Goal: Check status

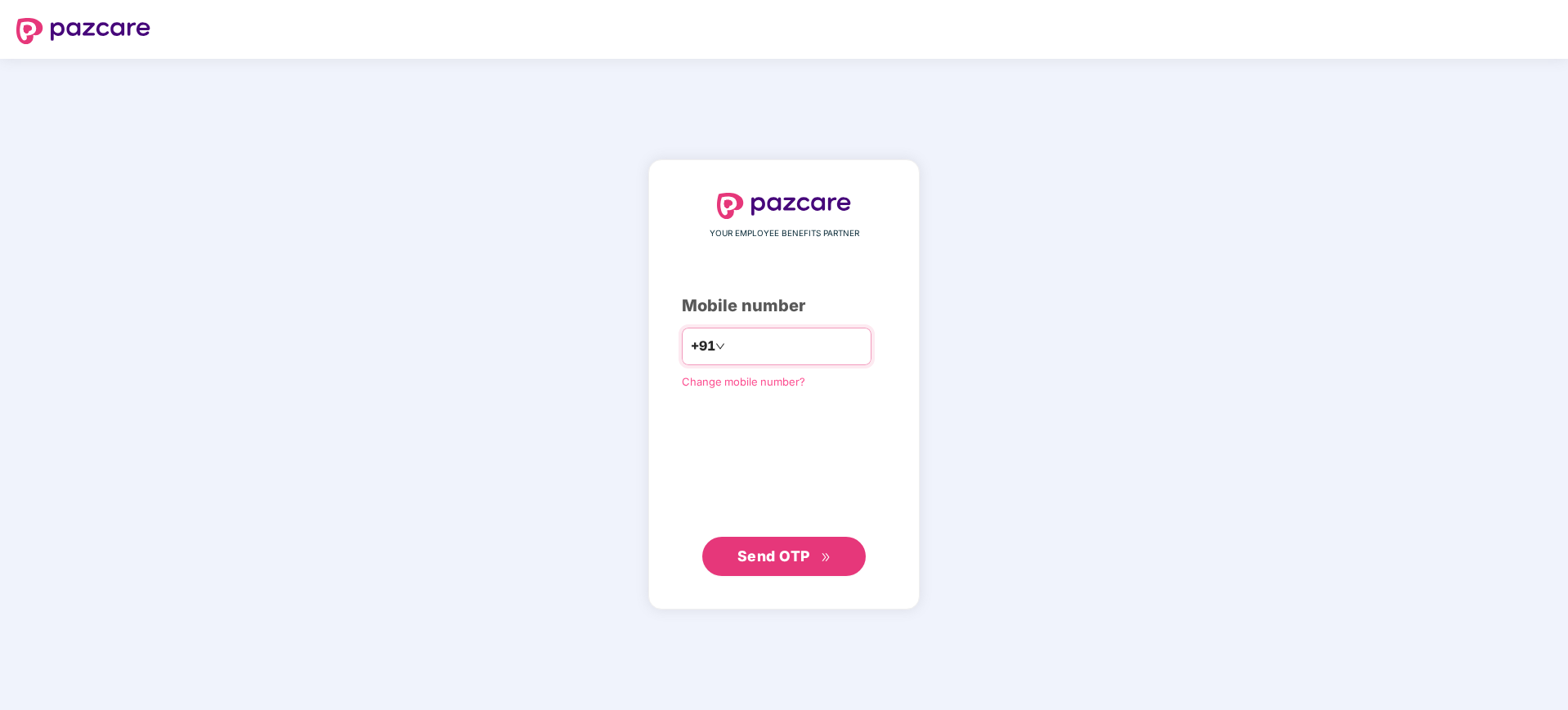
click at [767, 348] on input "number" at bounding box center [795, 347] width 134 height 26
type input "**********"
click at [782, 553] on span "Send OTP" at bounding box center [774, 556] width 73 height 17
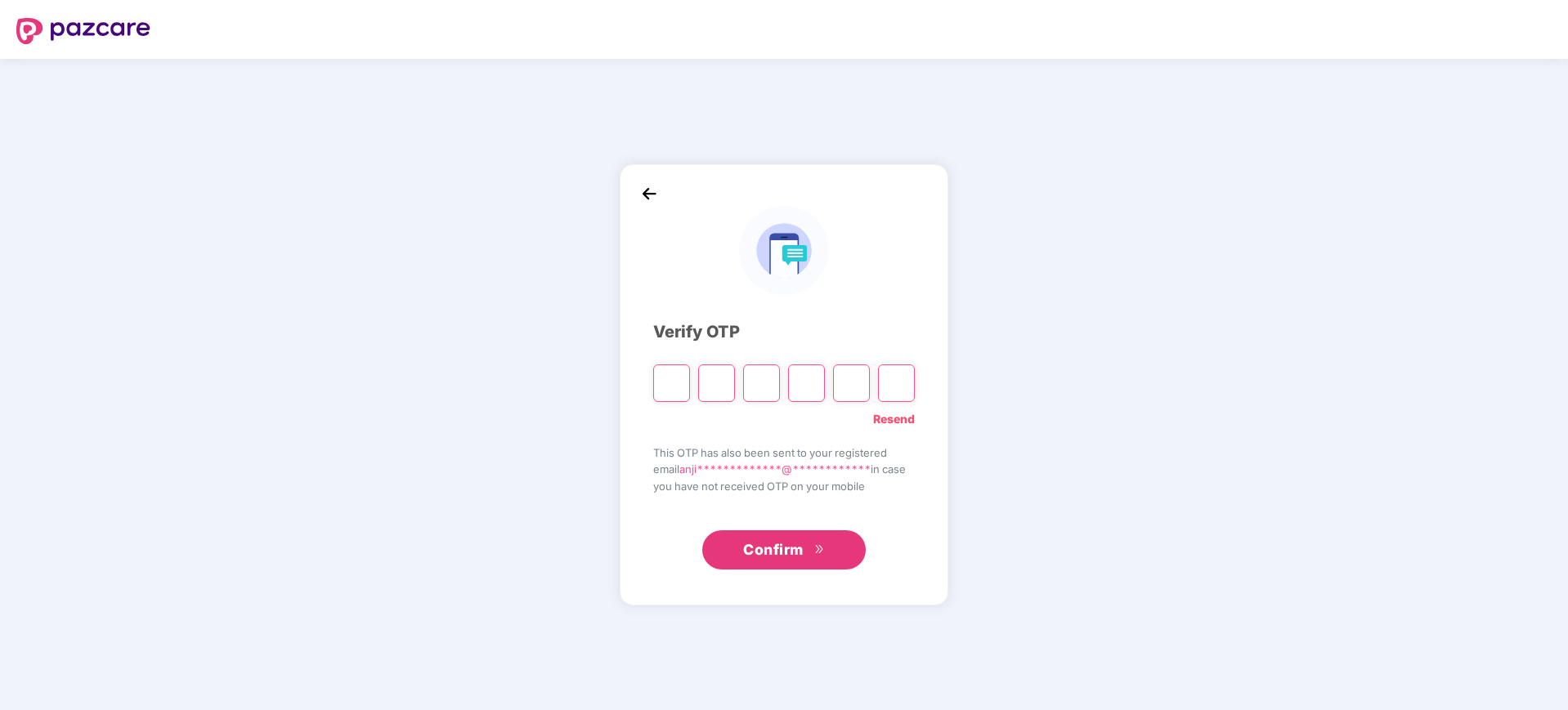
paste input "*"
type input "*"
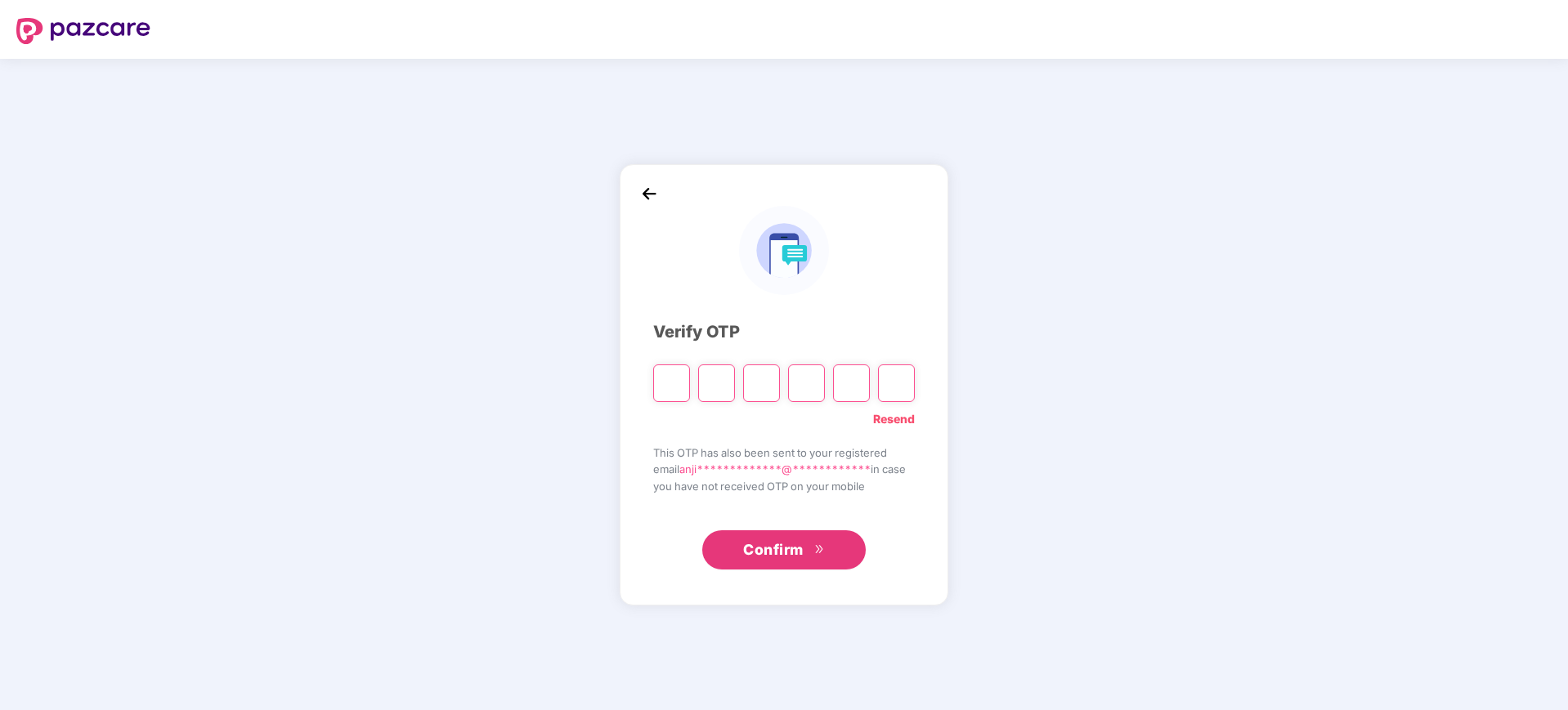
type input "*"
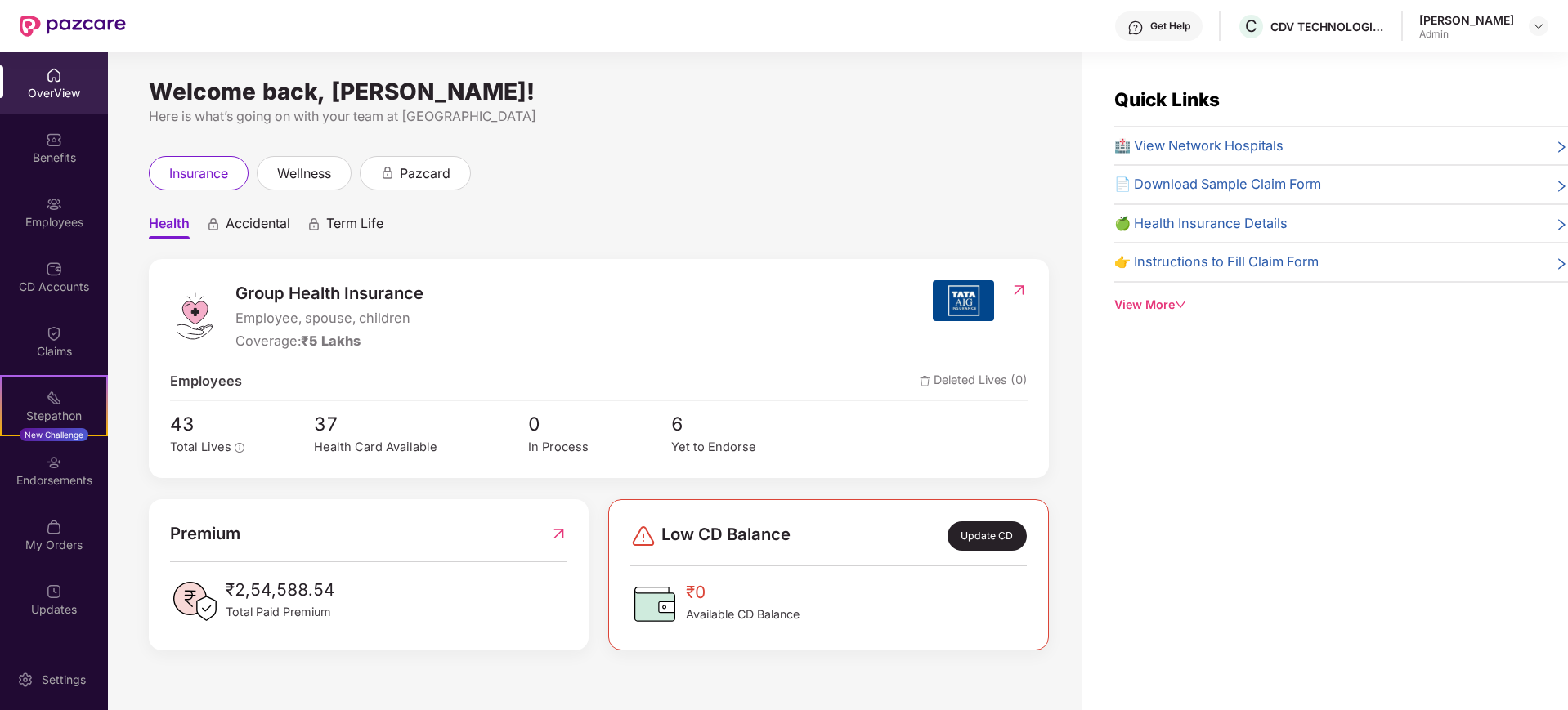
click at [1159, 302] on div "View More" at bounding box center [1341, 304] width 454 height 18
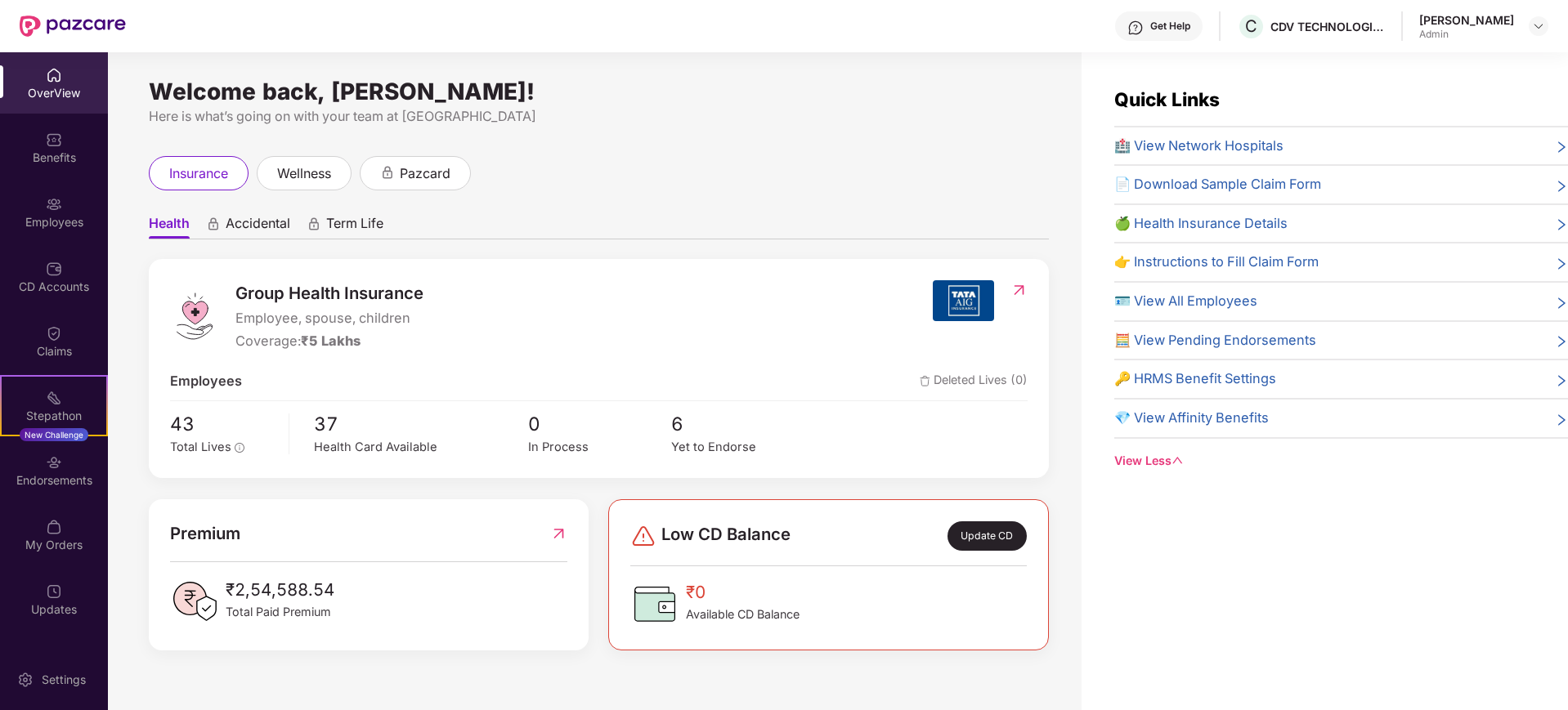
click at [704, 187] on div "insurance wellness pazcard" at bounding box center [598, 173] width 900 height 34
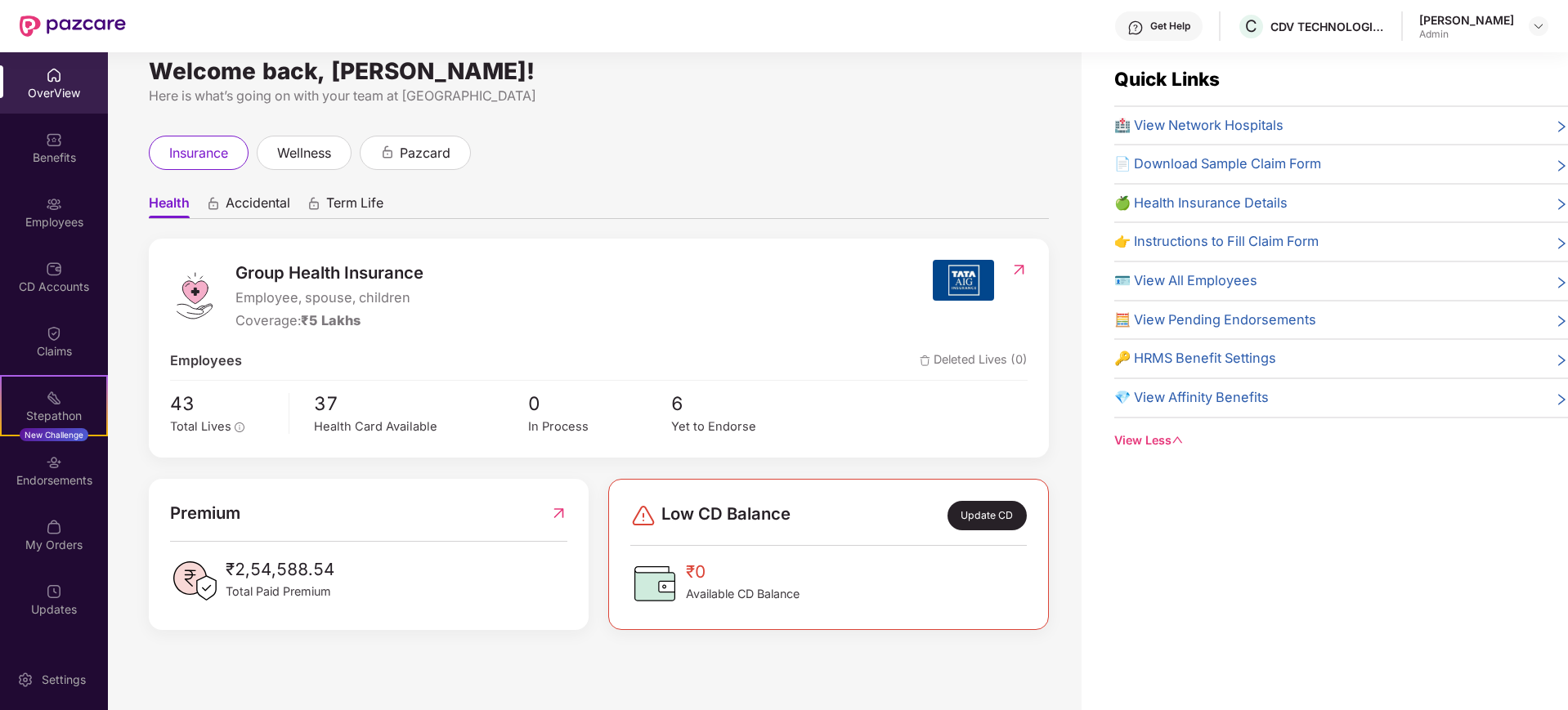
scroll to position [52, 0]
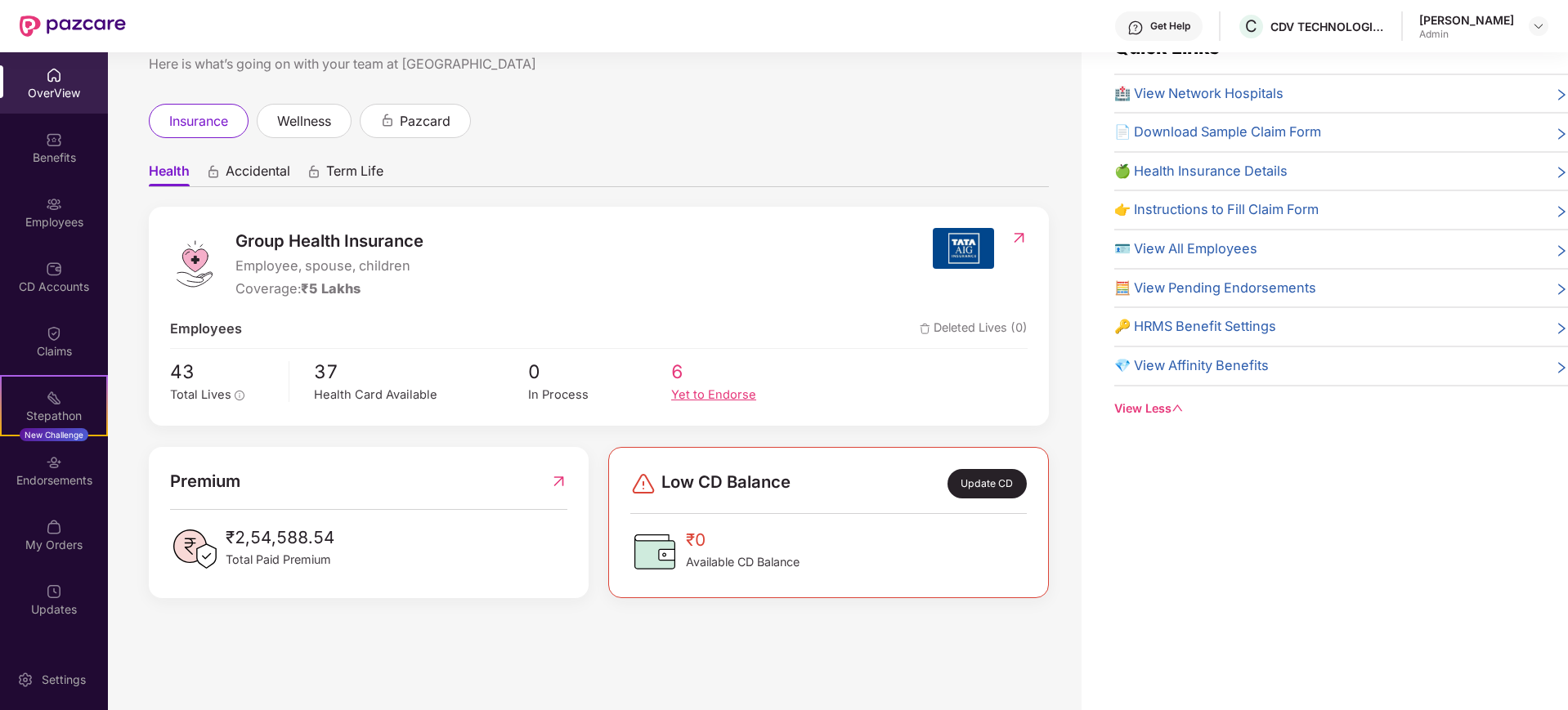
click at [706, 397] on div "Yet to Endorse" at bounding box center [742, 395] width 143 height 19
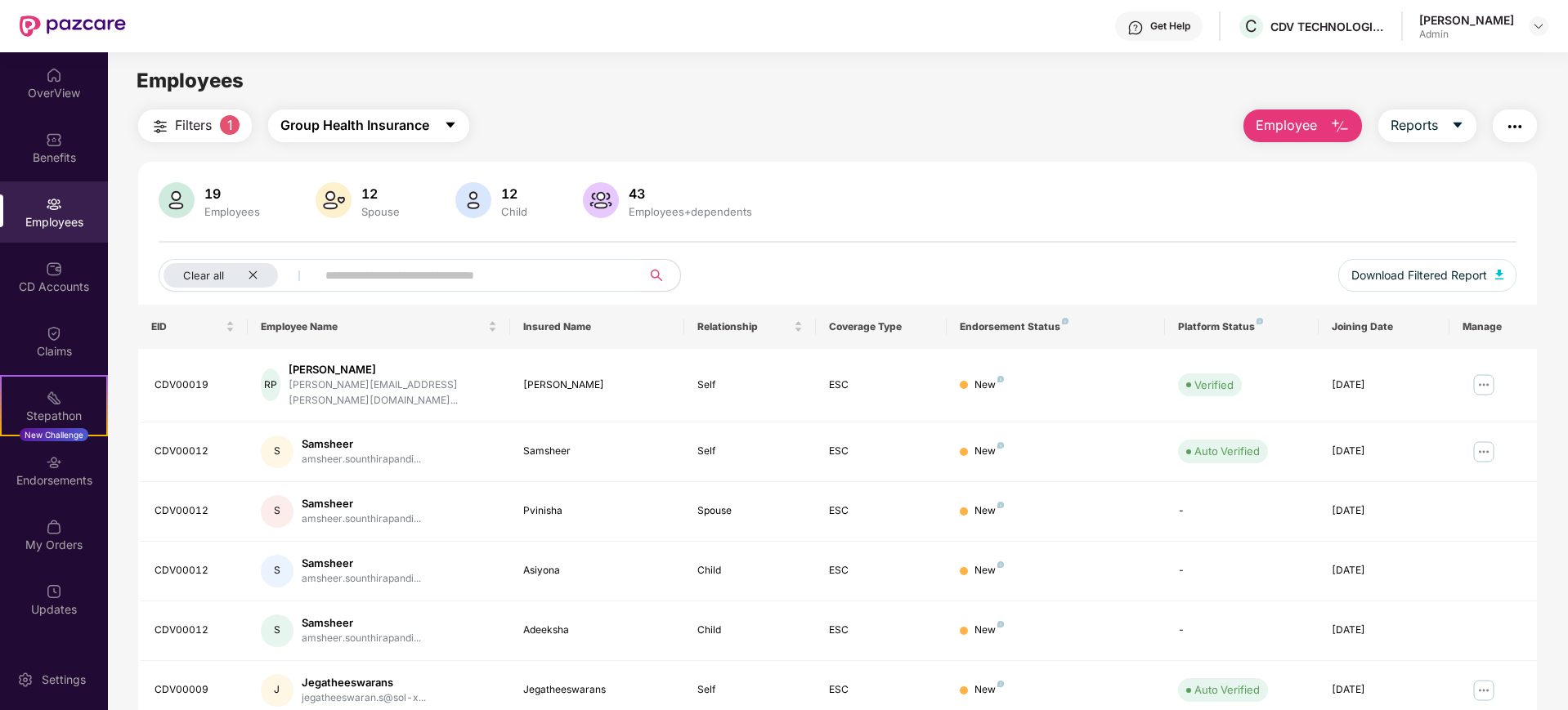
click at [375, 129] on span "Group Health Insurance" at bounding box center [355, 126] width 149 height 21
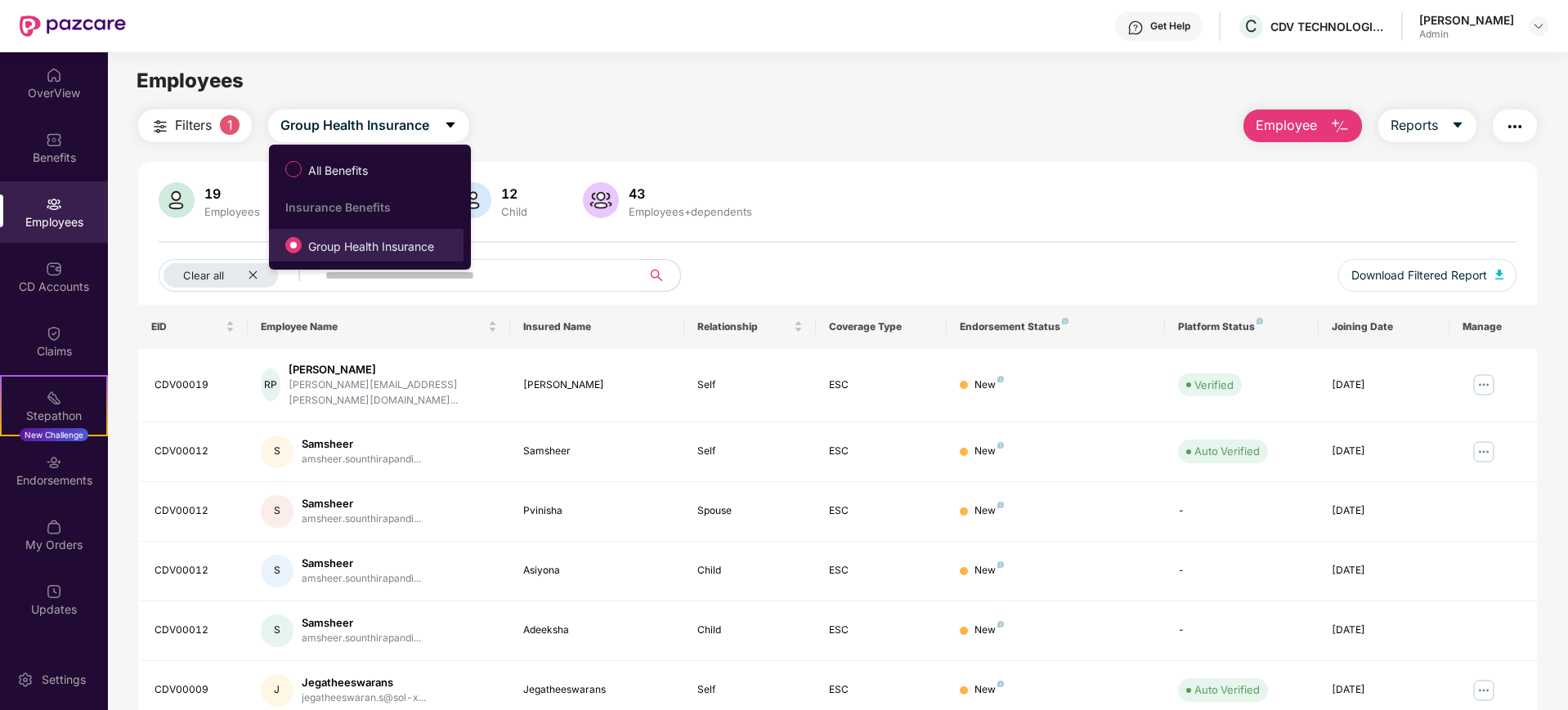
click at [359, 246] on span "Group Health Insurance" at bounding box center [371, 247] width 139 height 18
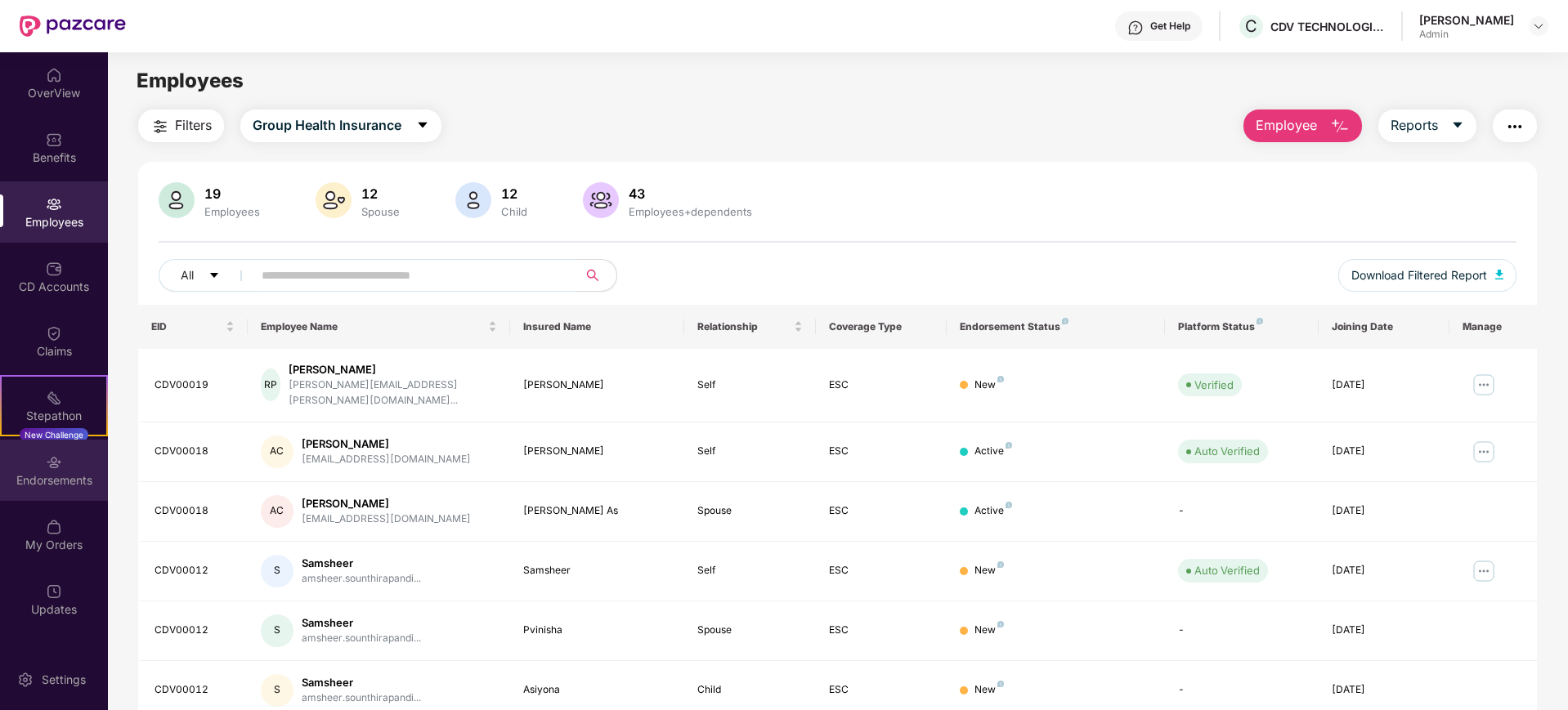
click at [61, 485] on div "Endorsements" at bounding box center [54, 481] width 108 height 17
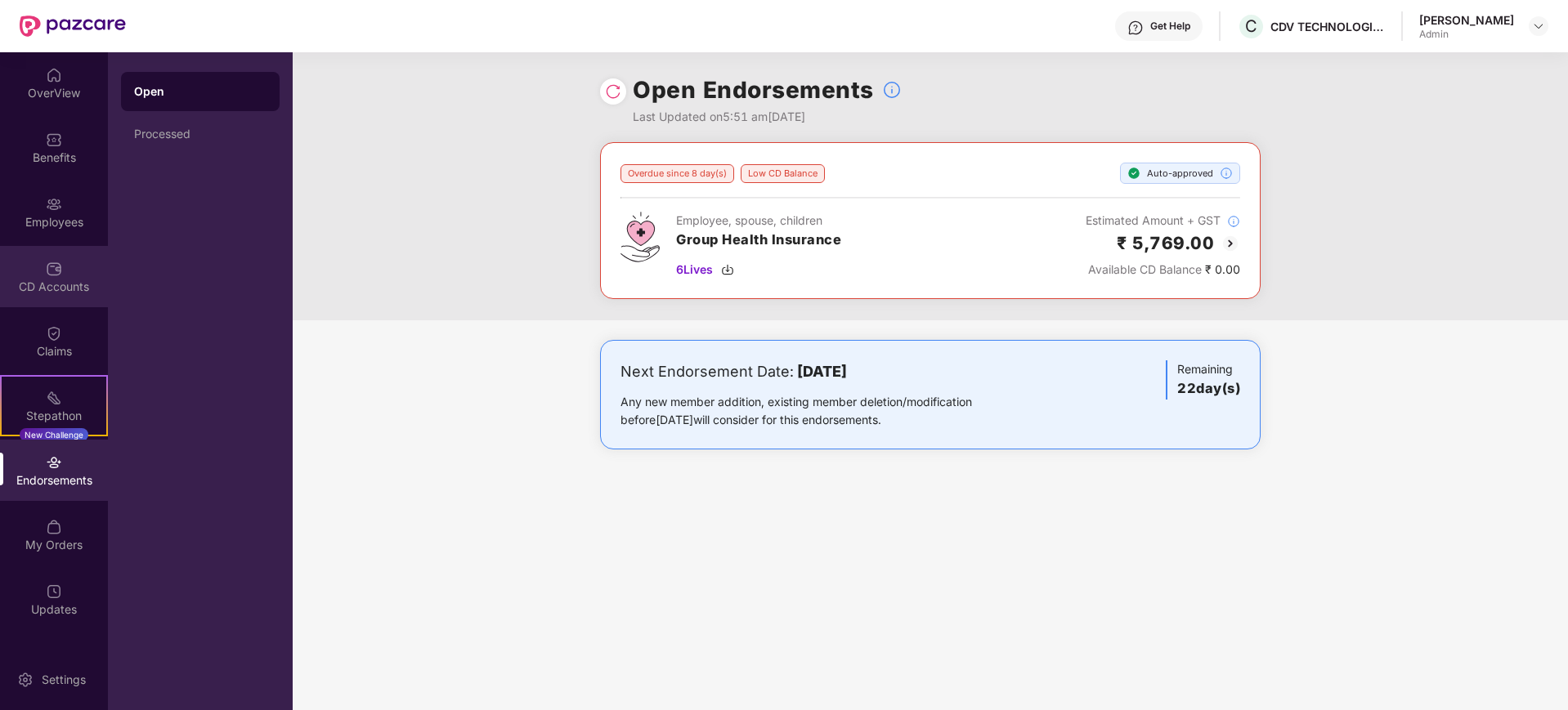
click at [42, 276] on div "CD Accounts" at bounding box center [54, 276] width 108 height 62
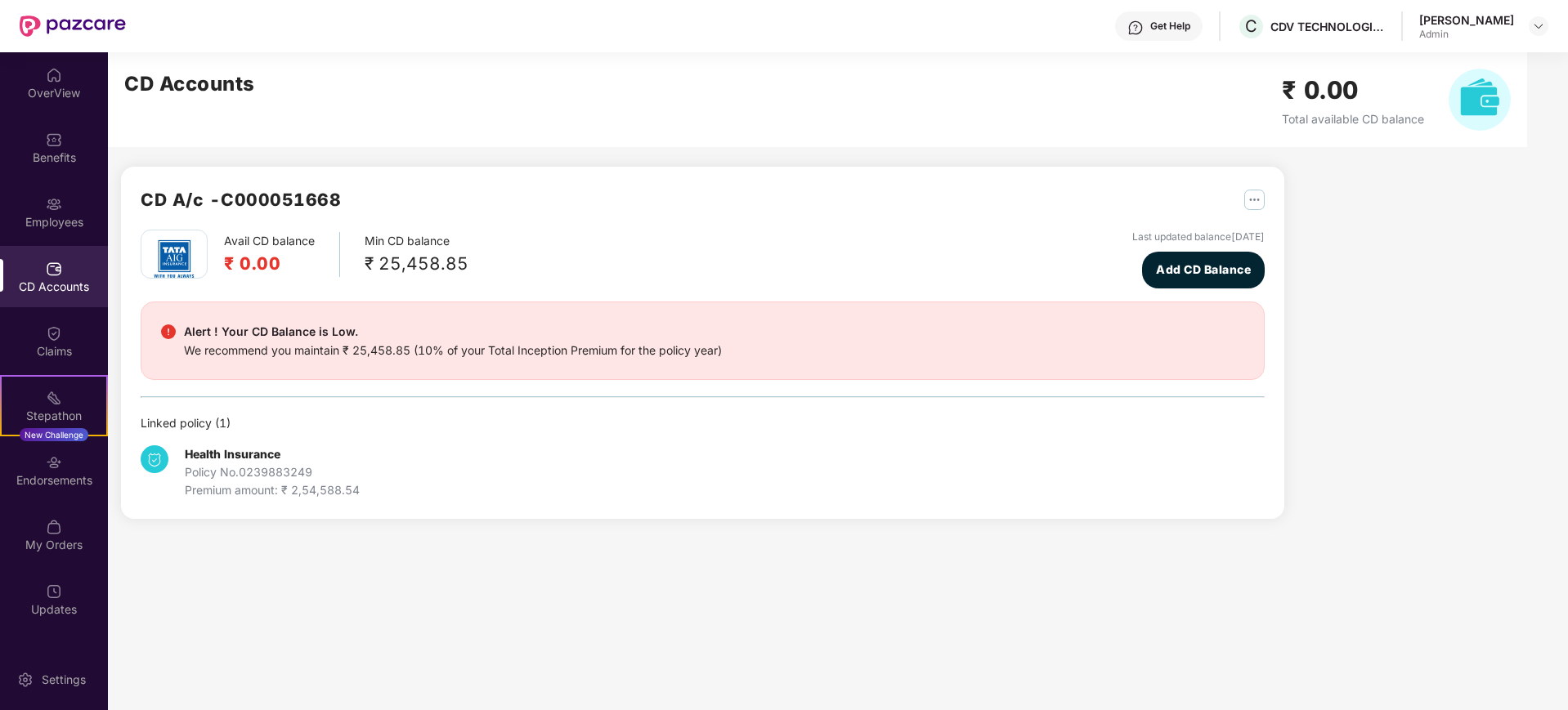
click at [243, 453] on b "Health Insurance" at bounding box center [233, 454] width 96 height 14
click at [163, 457] on img at bounding box center [155, 460] width 28 height 28
click at [53, 548] on div "My Orders" at bounding box center [54, 545] width 108 height 17
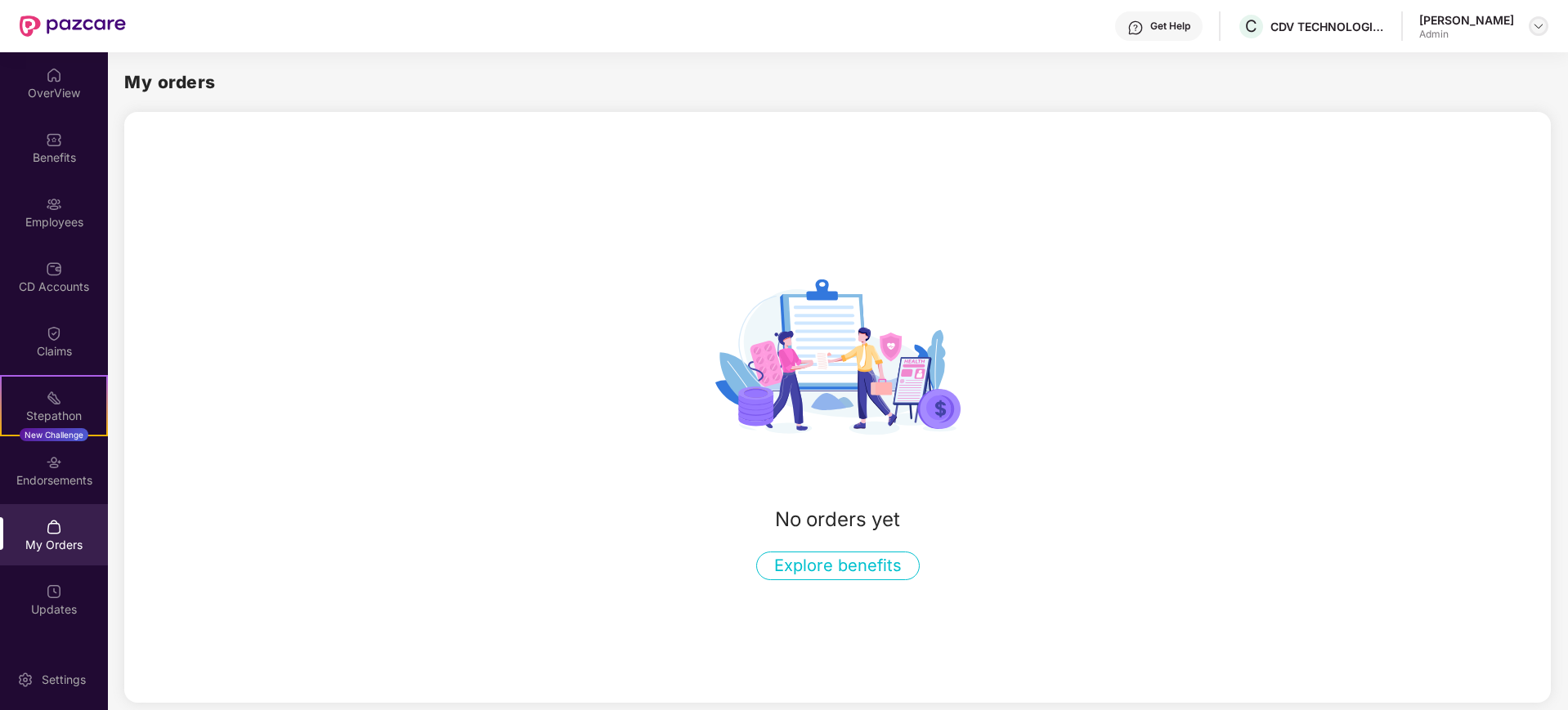
click at [1532, 24] on img at bounding box center [1538, 26] width 13 height 13
click at [1106, 249] on div "No orders yet Explore benefits" at bounding box center [837, 408] width 1426 height 346
click at [62, 92] on div "OverView" at bounding box center [54, 93] width 108 height 17
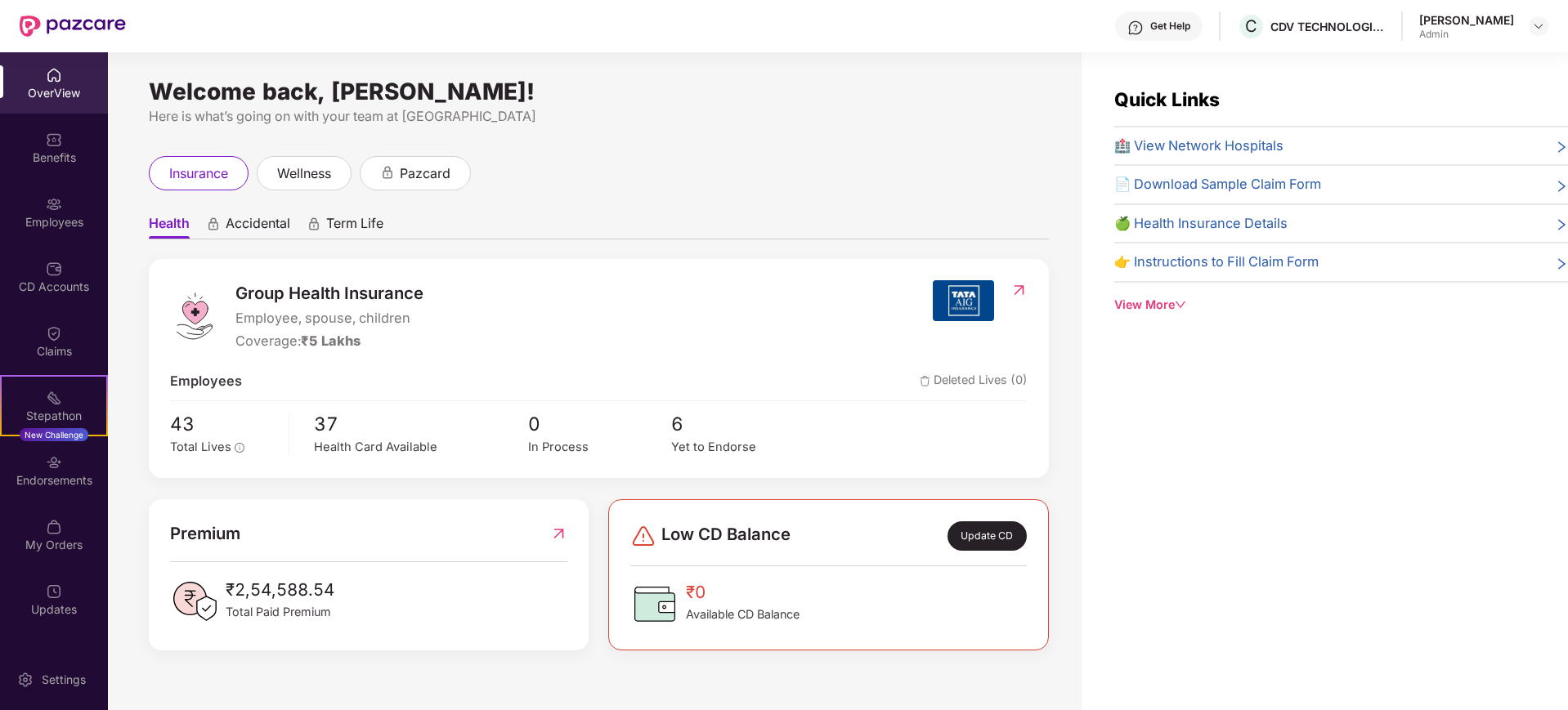
click at [1156, 309] on div "View More" at bounding box center [1341, 304] width 454 height 18
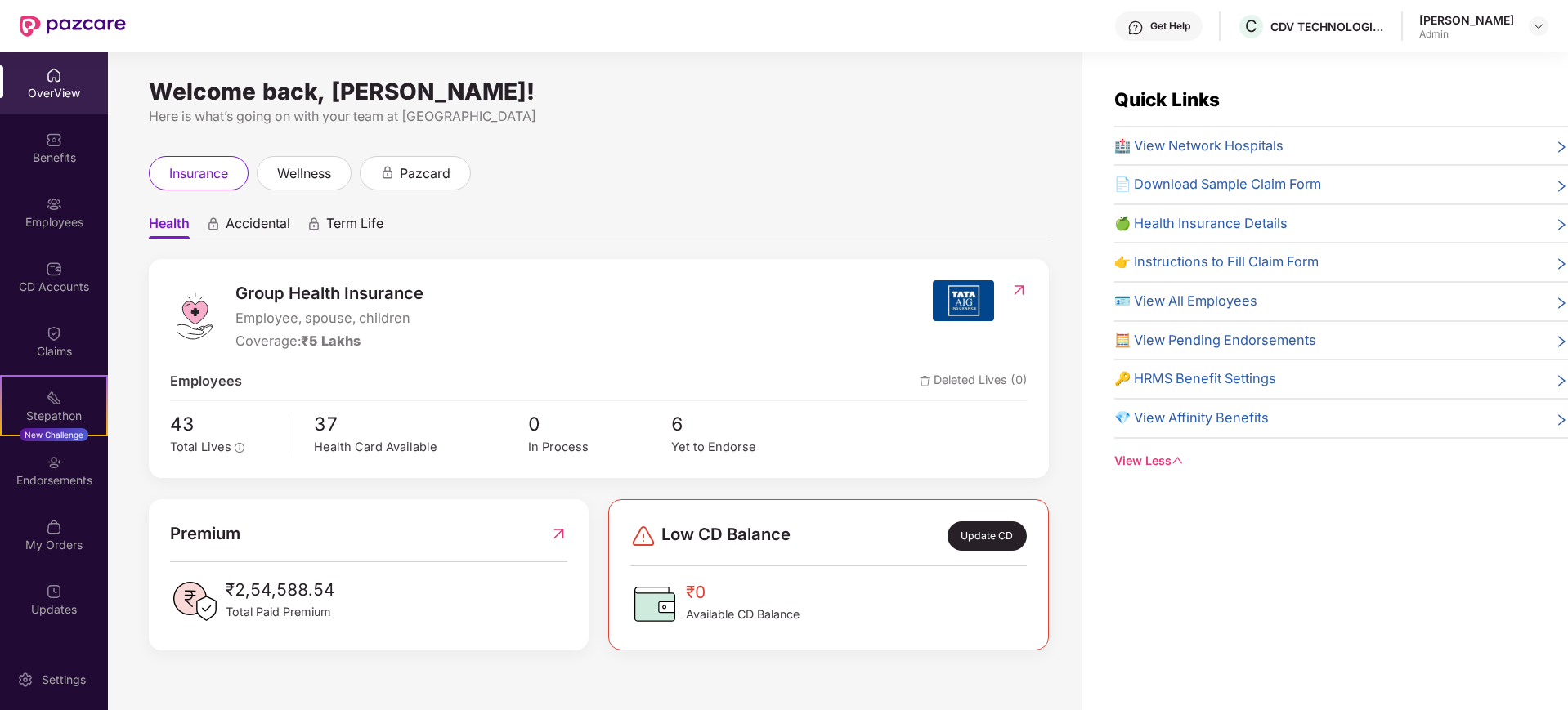
click at [1150, 30] on div "Get Help" at bounding box center [1170, 26] width 40 height 13
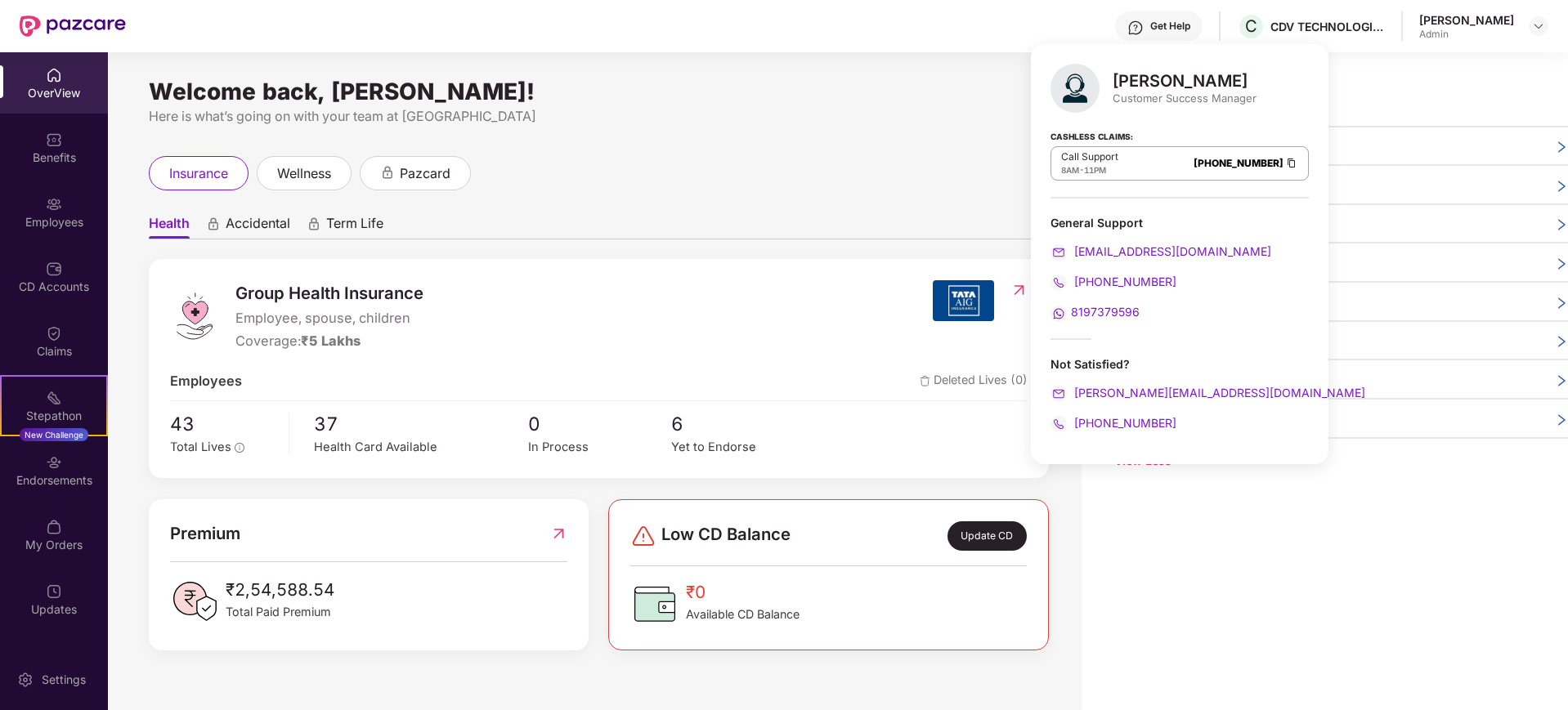
click at [887, 96] on div "Welcome back, [PERSON_NAME]!" at bounding box center [598, 91] width 900 height 13
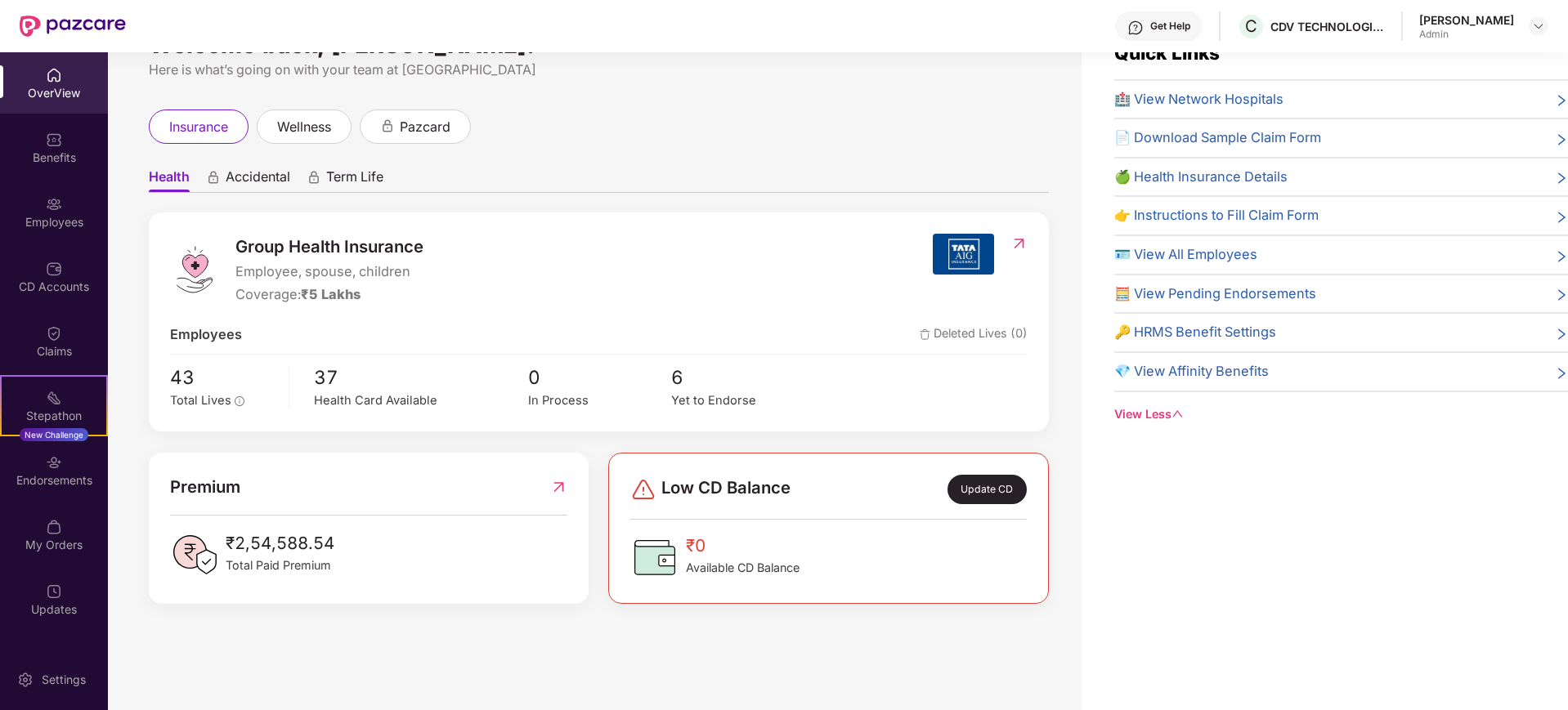
scroll to position [52, 0]
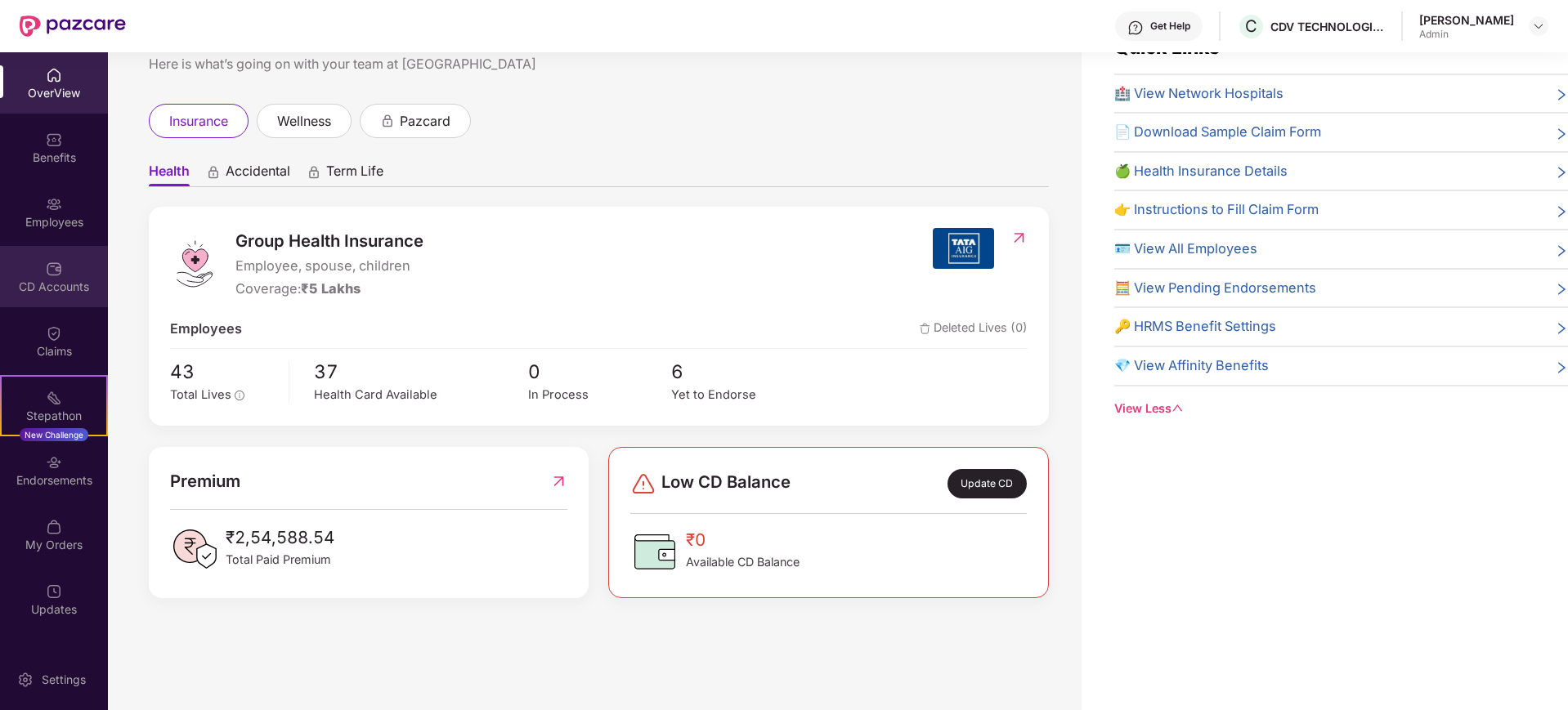
click at [63, 290] on div "CD Accounts" at bounding box center [54, 287] width 108 height 17
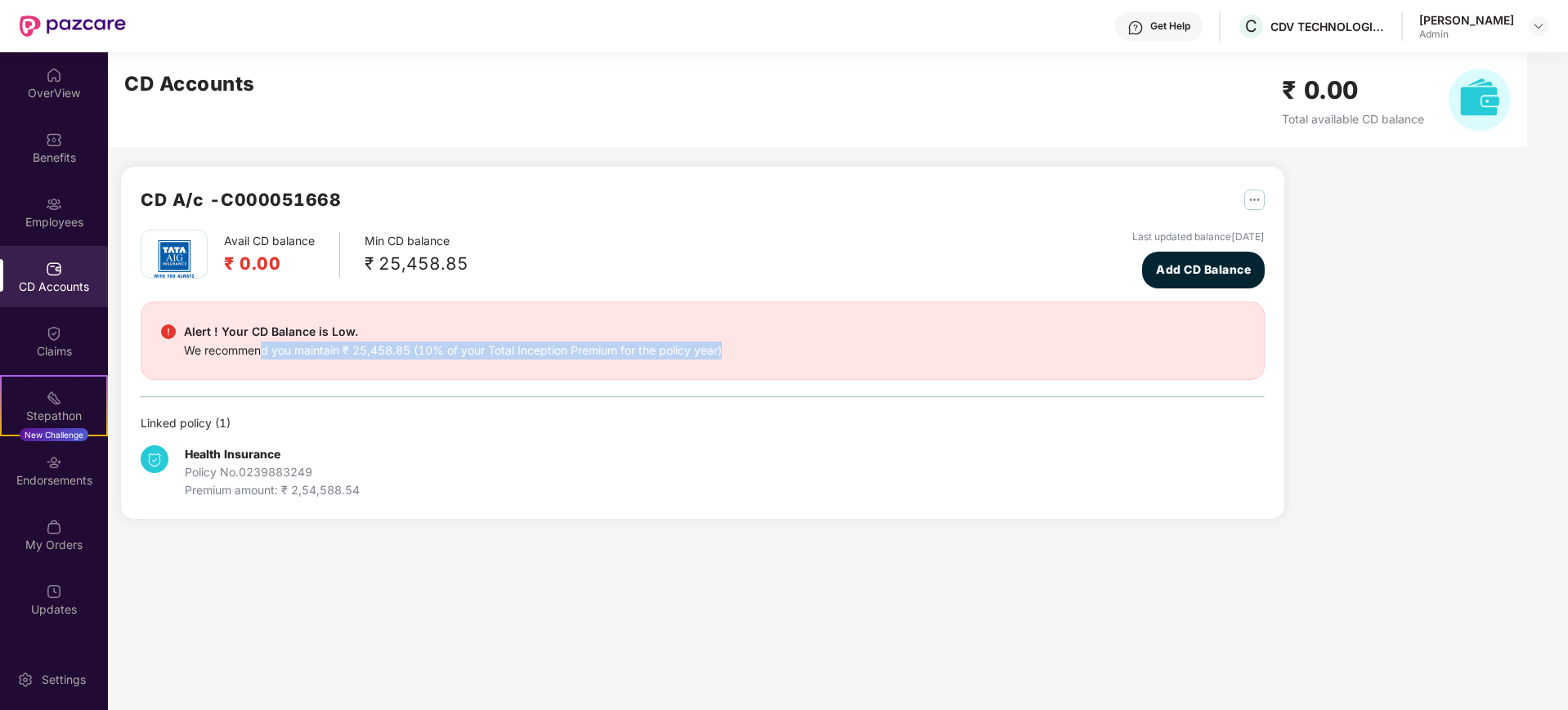
drag, startPoint x: 747, startPoint y: 356, endPoint x: 385, endPoint y: 348, distance: 362.1
click at [260, 344] on div "Alert ! Your CD Balance is Low. We recommend you maintain ₹ 25,458.85 (10% of y…" at bounding box center [702, 341] width 1083 height 37
click at [1256, 202] on img "button" at bounding box center [1254, 200] width 21 height 21
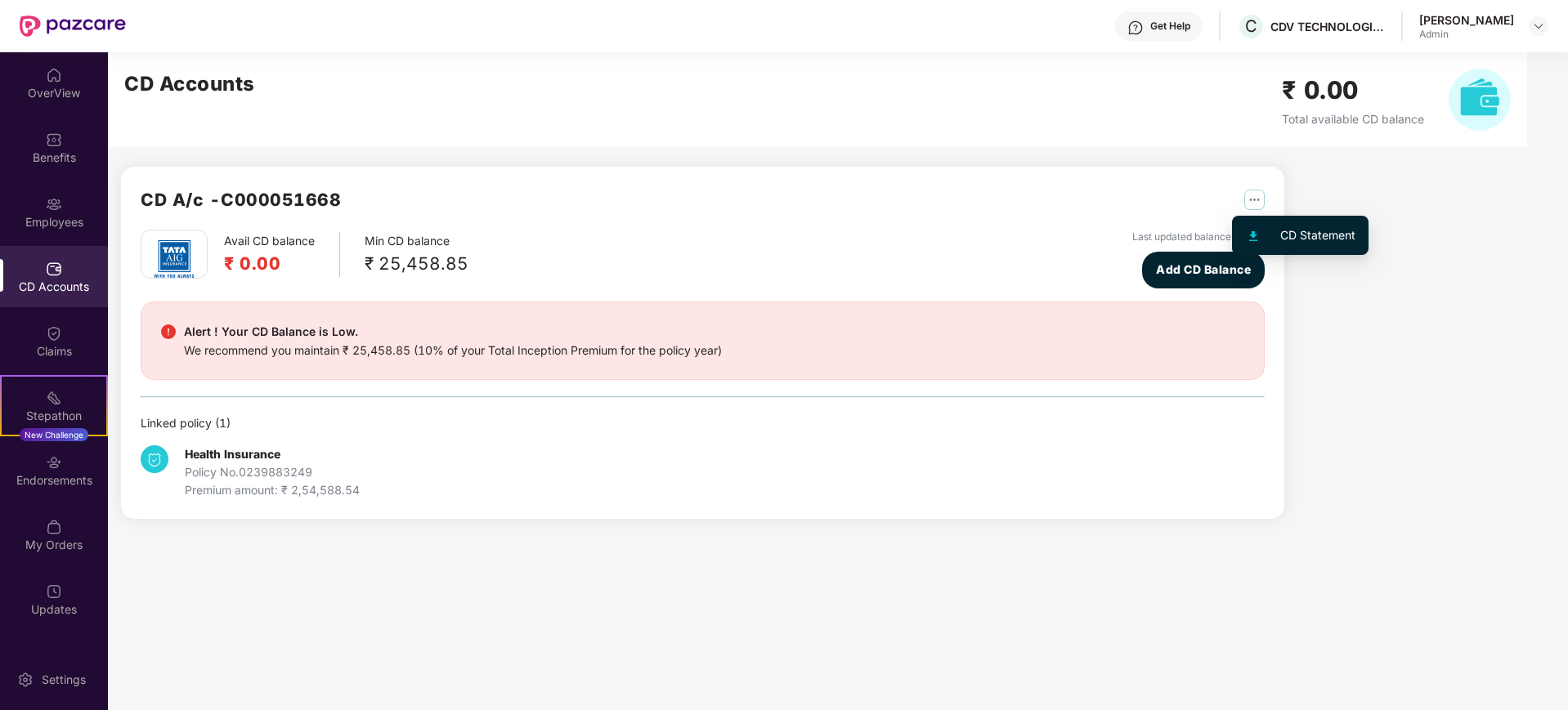
click at [1280, 231] on div "CD Statement" at bounding box center [1318, 235] width 76 height 18
click at [1254, 200] on img "button" at bounding box center [1254, 200] width 21 height 21
click at [868, 216] on div "CD A/c - C000051668" at bounding box center [702, 208] width 1124 height 43
click at [161, 256] on img at bounding box center [174, 259] width 57 height 57
click at [481, 227] on div "CD A/c - C000051668" at bounding box center [702, 208] width 1124 height 43
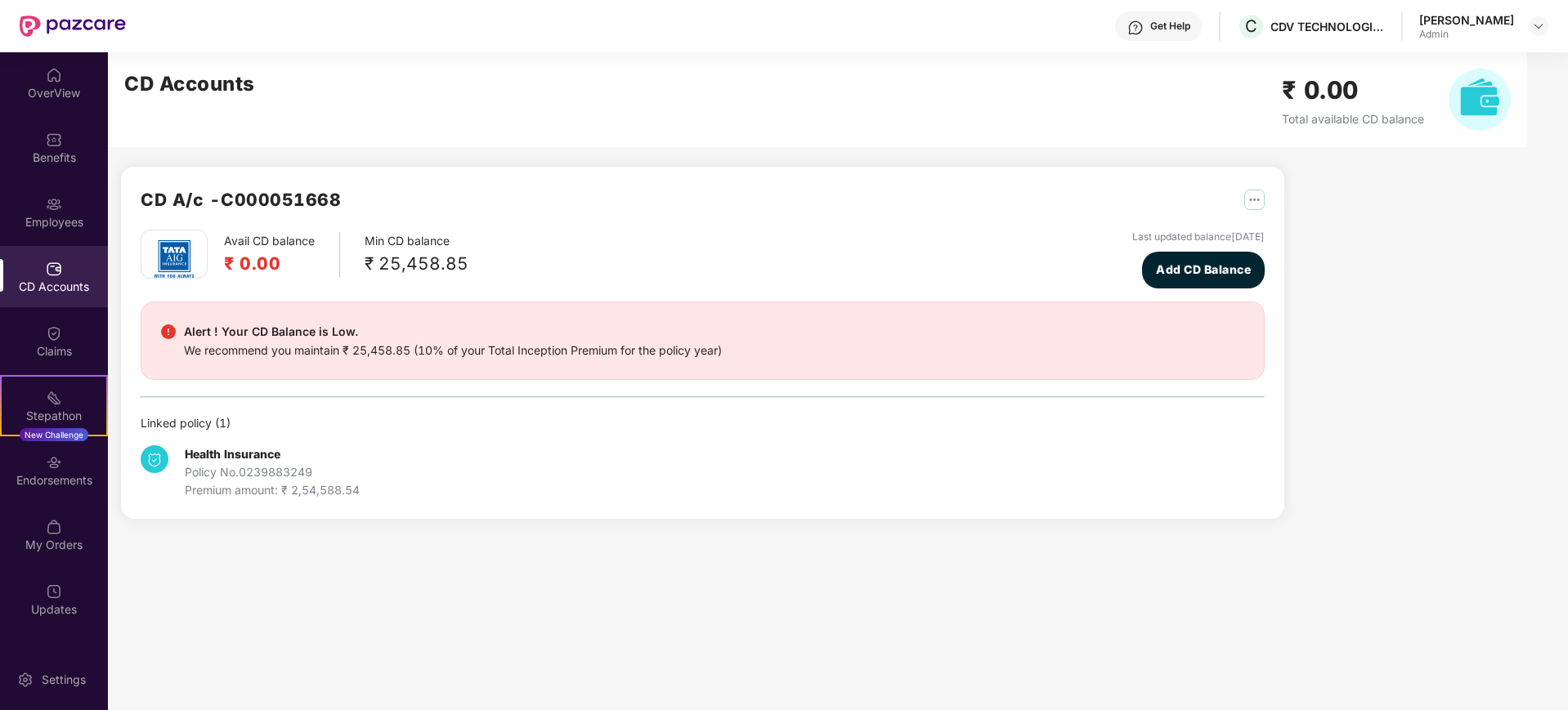
click at [176, 207] on h2 "CD A/c - C000051668" at bounding box center [241, 199] width 200 height 27
click at [395, 258] on div "₹ 25,458.85" at bounding box center [415, 263] width 103 height 27
click at [603, 254] on div "Avail CD balance ₹ 0.00 Min CD balance ₹ 25,458.85 Last updated balance [DATE] …" at bounding box center [702, 259] width 1124 height 59
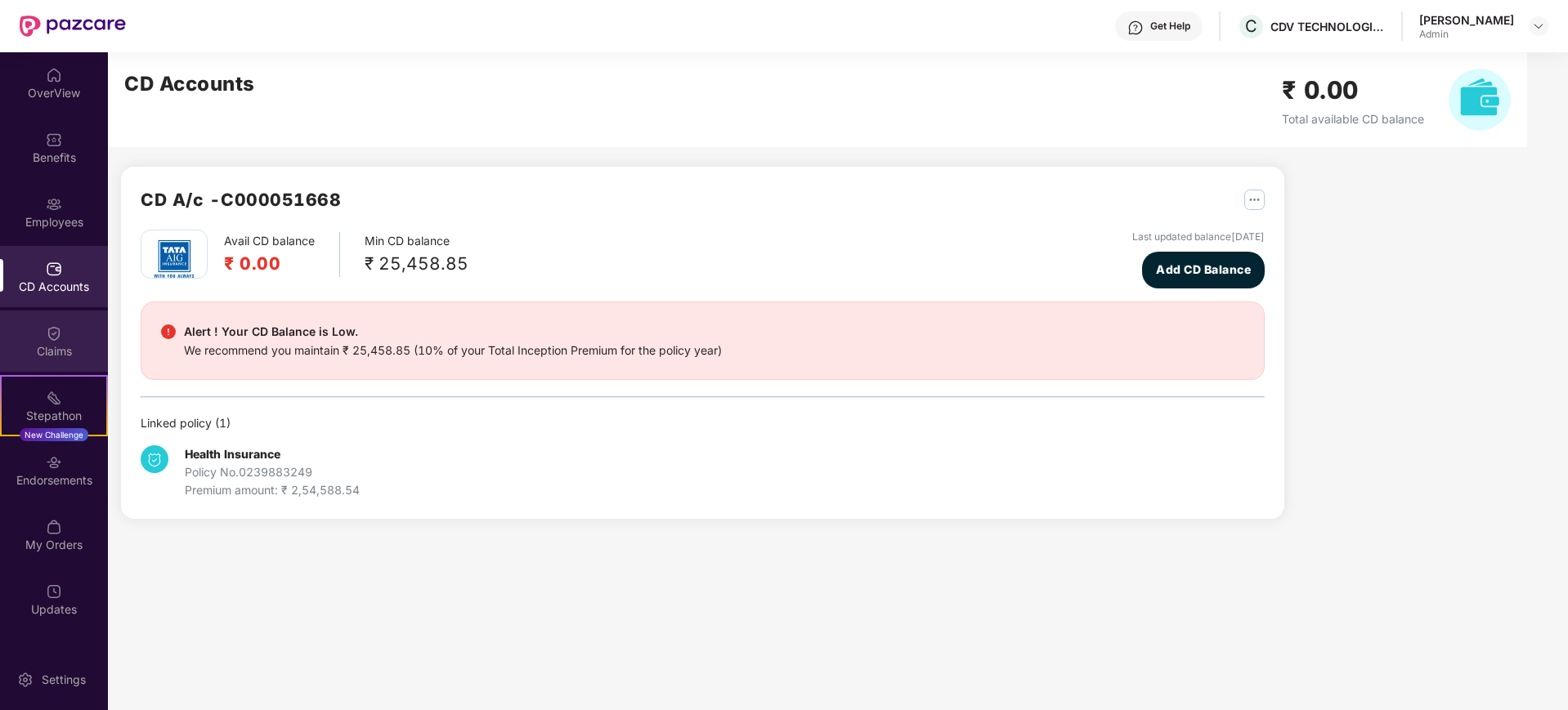
click at [58, 349] on div "Claims" at bounding box center [54, 351] width 108 height 17
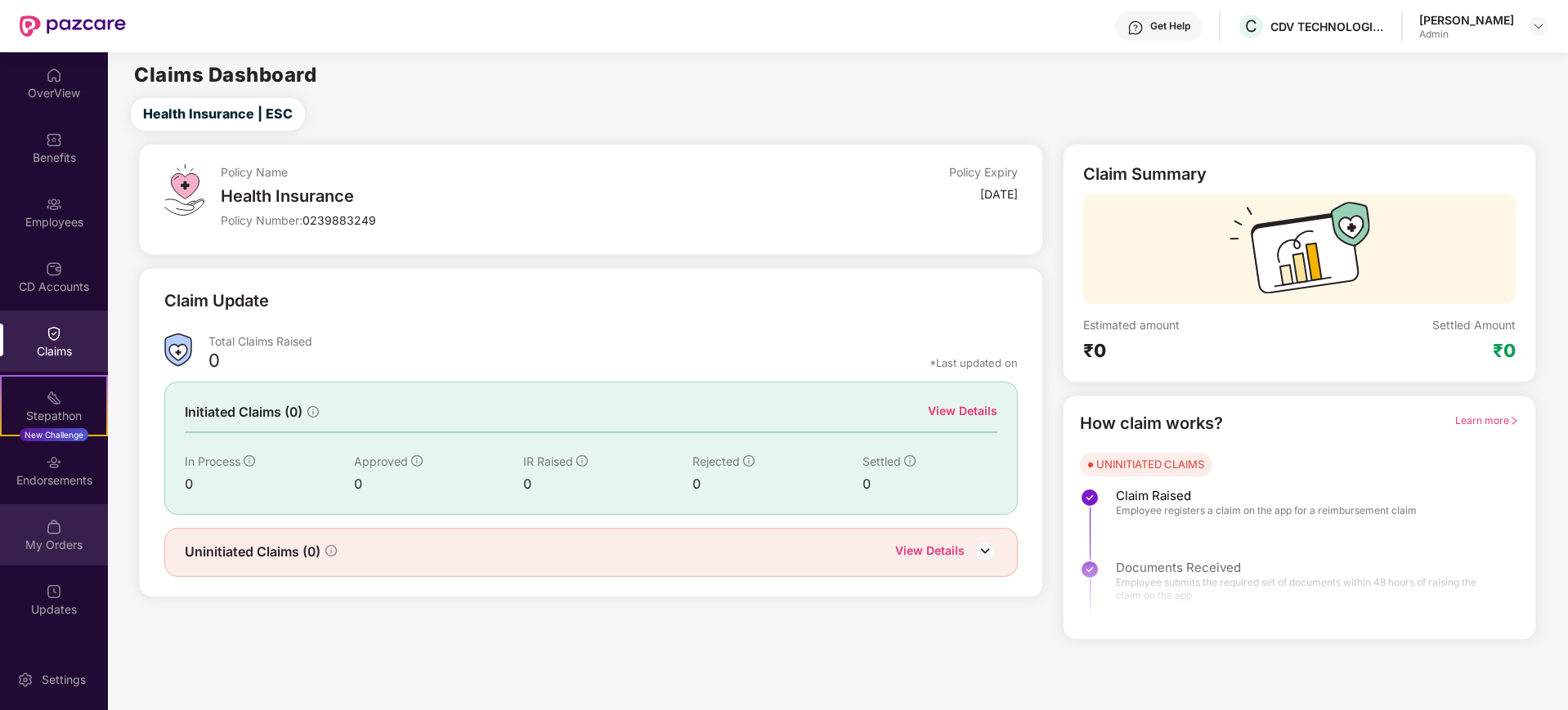
click at [52, 517] on div at bounding box center [54, 525] width 17 height 17
